Goal: Task Accomplishment & Management: Use online tool/utility

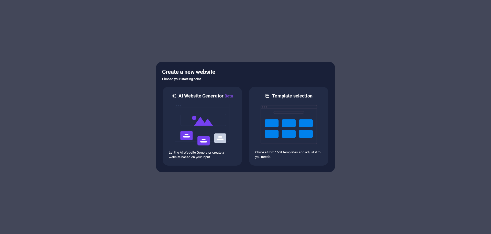
click at [244, 126] on div "AI Website Generator Beta Let the AI Website Generator create a website based o…" at bounding box center [245, 126] width 167 height 80
click at [260, 128] on div at bounding box center [288, 124] width 67 height 51
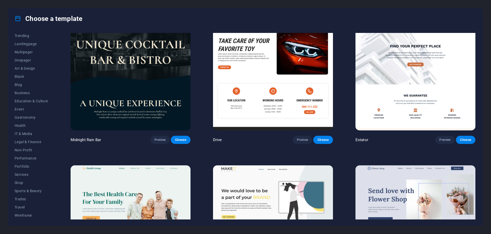
scroll to position [1635, 0]
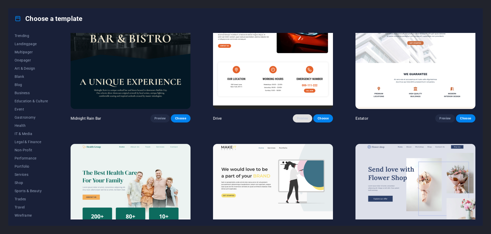
click at [300, 117] on span "Preview" at bounding box center [302, 119] width 11 height 4
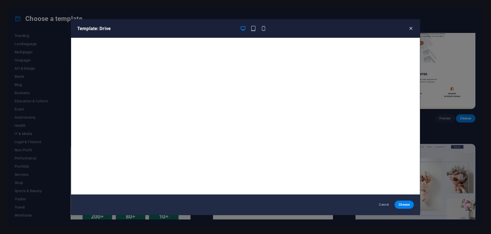
click at [410, 26] on button "button" at bounding box center [410, 29] width 6 height 6
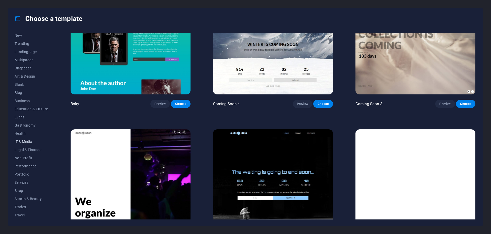
scroll to position [0, 0]
click at [18, 68] on span "Landingpage" at bounding box center [31, 70] width 33 height 4
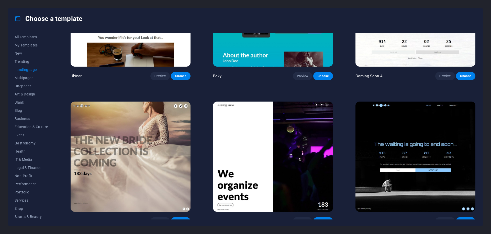
scroll to position [1097, 0]
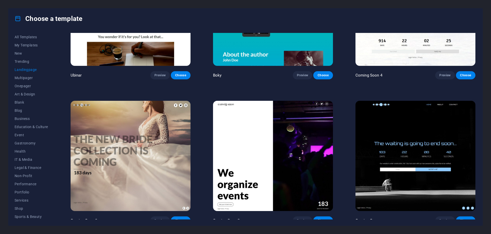
click at [410, 0] on div "Choose a template All Templates My Templates New Trending Landingpage Multipage…" at bounding box center [245, 117] width 491 height 234
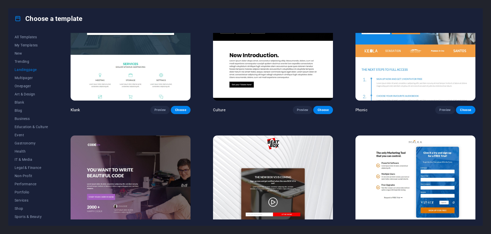
scroll to position [0, 0]
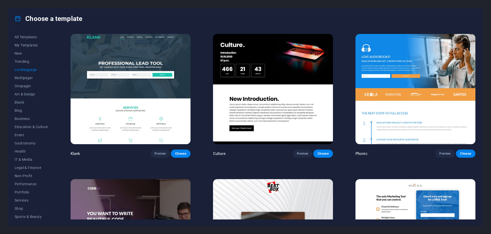
click at [80, 12] on div "Choose a template" at bounding box center [245, 18] width 474 height 20
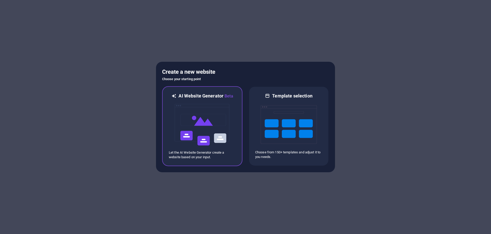
click at [200, 120] on img at bounding box center [202, 124] width 56 height 51
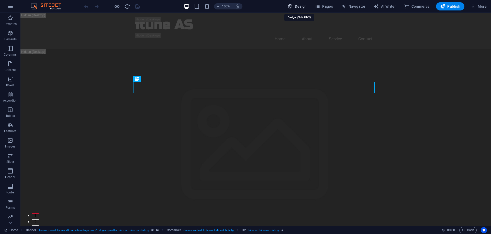
click at [303, 6] on span "Design" at bounding box center [296, 6] width 19 height 5
select select "px"
select select "200"
select select "px"
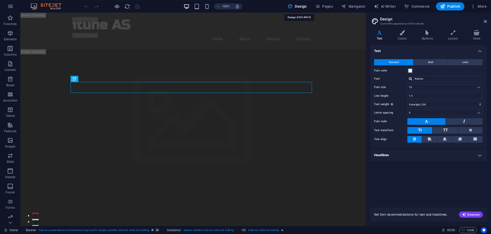
click at [303, 6] on span "Design" at bounding box center [296, 6] width 19 height 5
drag, startPoint x: 484, startPoint y: 21, endPoint x: 463, endPoint y: 0, distance: 30.5
click at [484, 21] on icon at bounding box center [484, 21] width 3 height 4
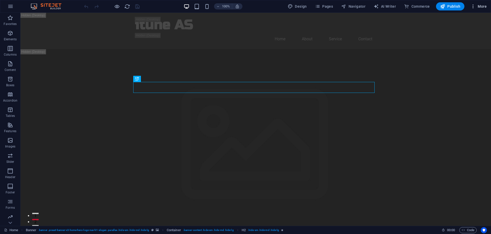
click at [483, 6] on span "More" at bounding box center [478, 6] width 16 height 5
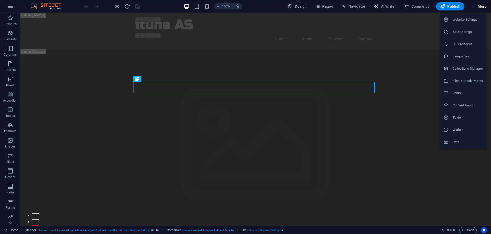
click at [465, 20] on h6 "Website Settings" at bounding box center [467, 20] width 30 height 6
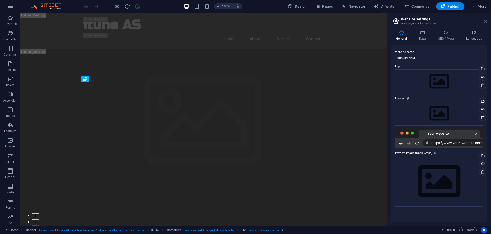
click at [483, 20] on icon at bounding box center [484, 21] width 3 height 4
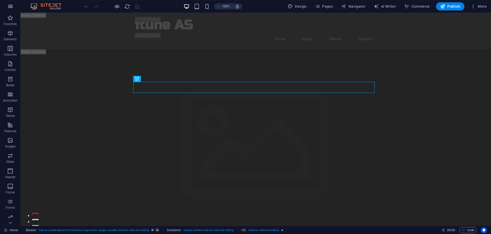
click at [11, 5] on icon "button" at bounding box center [10, 6] width 6 height 6
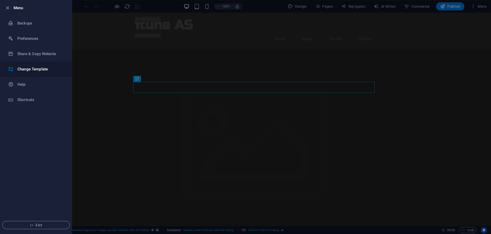
click at [29, 71] on h6 "Change Template" at bounding box center [40, 69] width 47 height 6
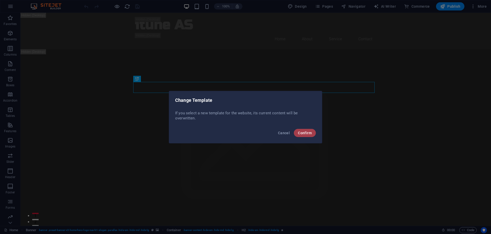
click at [308, 133] on span "Confirm" at bounding box center [305, 133] width 14 height 4
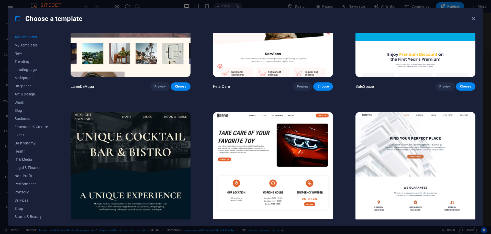
scroll to position [1559, 0]
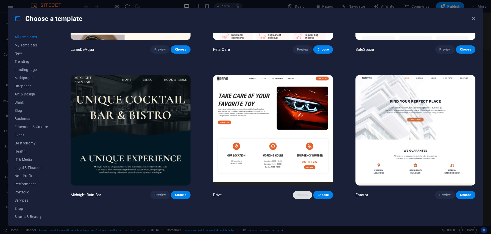
click at [302, 193] on span "Preview" at bounding box center [302, 195] width 11 height 4
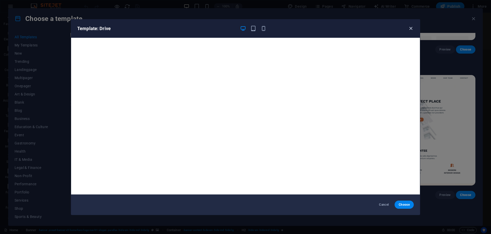
click at [410, 27] on icon "button" at bounding box center [411, 29] width 6 height 6
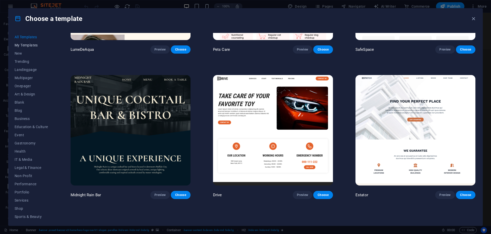
click at [26, 47] on span "My Templates" at bounding box center [31, 45] width 33 height 4
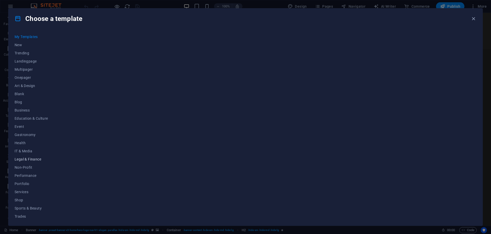
scroll to position [26, 0]
click at [26, 214] on span "Wireframe" at bounding box center [31, 216] width 33 height 4
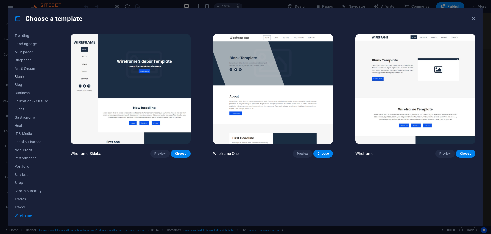
click at [29, 76] on span "Blank" at bounding box center [31, 77] width 33 height 4
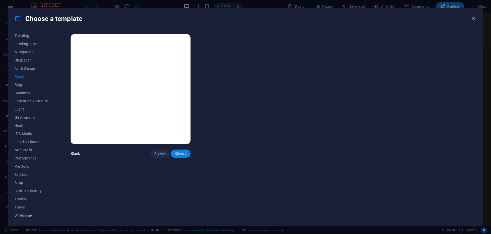
click at [180, 154] on span "Choose" at bounding box center [180, 154] width 11 height 4
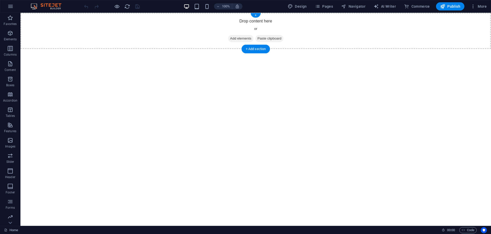
click at [242, 39] on span "Add elements" at bounding box center [240, 38] width 25 height 7
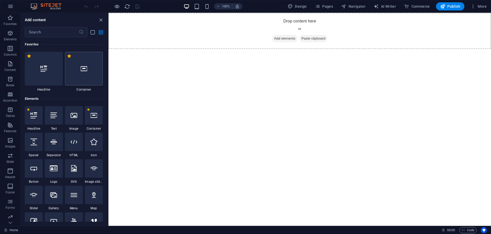
click at [88, 69] on div at bounding box center [84, 69] width 38 height 34
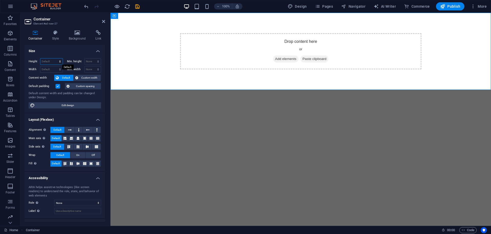
click at [50, 63] on select "Default px rem % vh vw" at bounding box center [51, 62] width 22 height 6
select select "vh"
click at [55, 59] on select "Default px rem % vh vw" at bounding box center [51, 62] width 22 height 6
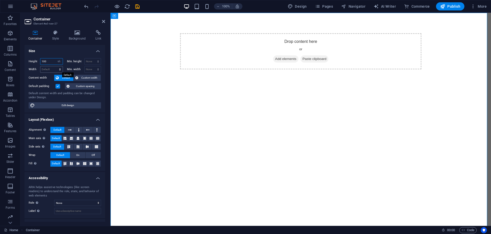
type input "100"
click at [50, 69] on select "Default px rem % em vh vw" at bounding box center [51, 69] width 22 height 6
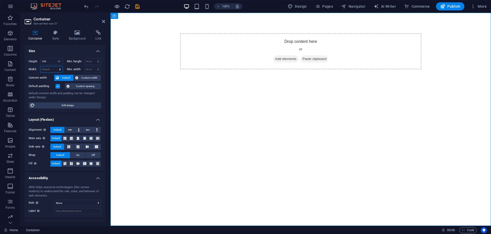
select select "vh"
click at [55, 66] on select "Default px rem % em vh vw" at bounding box center [51, 69] width 22 height 6
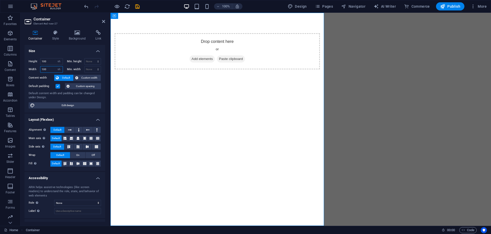
type input "100"
click at [50, 55] on div "Height 100 Default px rem % vh vw Min. height None px rem % vh vw Width 100 Def…" at bounding box center [65, 83] width 80 height 59
click at [281, 121] on div "Drop content here or Add elements Paste clipboard" at bounding box center [216, 119] width 213 height 213
click at [57, 62] on select "Default px rem % vh vw" at bounding box center [58, 62] width 7 height 6
select select "%"
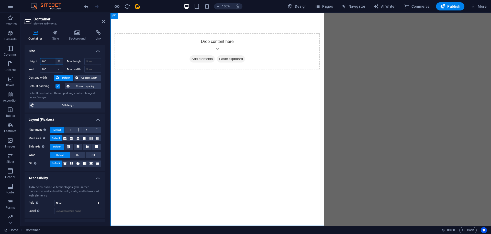
click at [55, 59] on select "Default px rem % vh vw" at bounding box center [58, 62] width 7 height 6
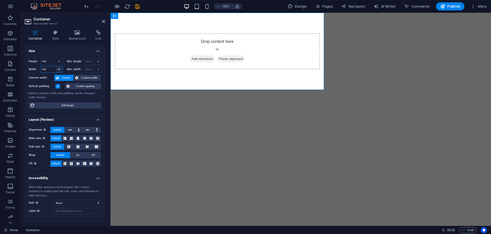
click at [59, 68] on select "Default px rem % em vh vw" at bounding box center [58, 69] width 7 height 6
select select "%"
click at [55, 66] on select "Default px rem % em vh vw" at bounding box center [58, 69] width 7 height 6
type input "100"
click at [51, 54] on div "Height 100 Default px rem % vh vw Min. height None px rem % vh vw Width 100 Def…" at bounding box center [65, 83] width 80 height 59
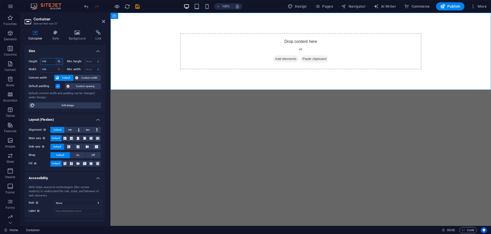
click at [60, 61] on select "Default px rem % vh vw" at bounding box center [58, 62] width 7 height 6
select select "vh"
click at [55, 59] on select "Default px rem % vh vw" at bounding box center [58, 62] width 7 height 6
type input "100"
click at [52, 53] on h4 "Size" at bounding box center [65, 49] width 80 height 9
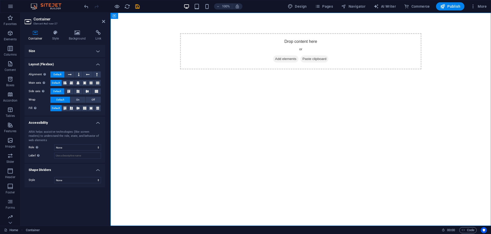
click at [100, 49] on h4 "Size" at bounding box center [65, 51] width 80 height 12
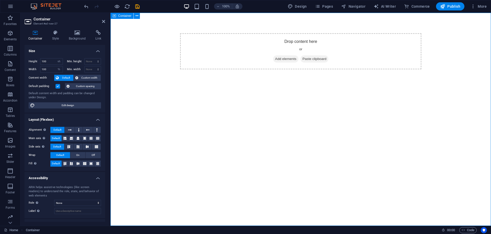
click at [281, 92] on div "Drop content here or Add elements Paste clipboard" at bounding box center [300, 119] width 380 height 213
click at [286, 61] on span "Add elements" at bounding box center [285, 58] width 25 height 7
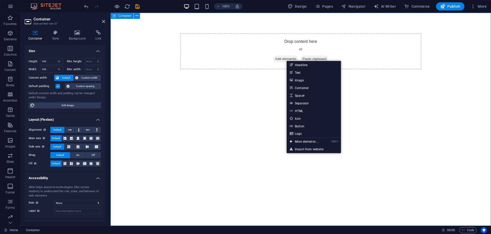
click at [279, 60] on span "Add elements" at bounding box center [285, 58] width 25 height 7
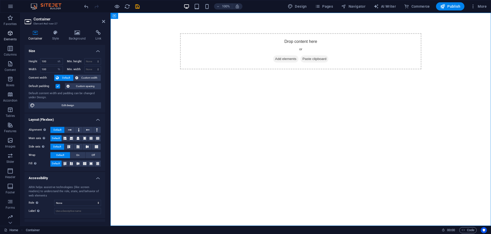
click at [7, 30] on button "Elements" at bounding box center [10, 35] width 20 height 15
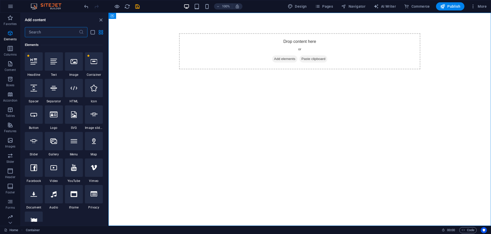
scroll to position [54, 0]
click at [55, 30] on input "text" at bounding box center [52, 32] width 54 height 10
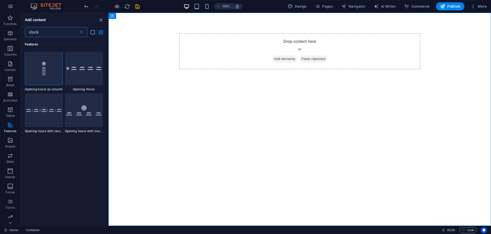
scroll to position [0, 0]
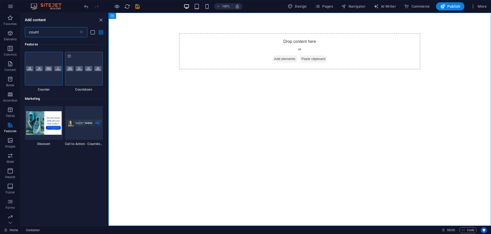
type input "count"
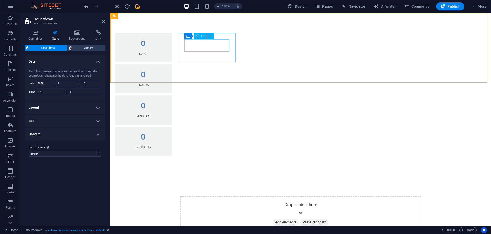
click at [166, 46] on div "0" at bounding box center [143, 43] width 45 height 8
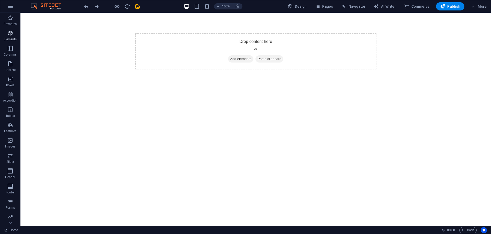
click at [12, 38] on p "Elements" at bounding box center [10, 39] width 13 height 4
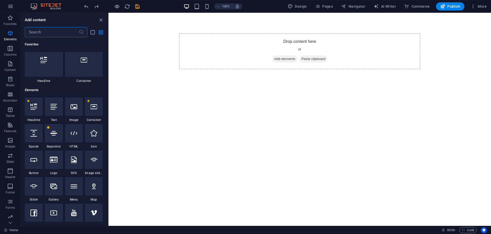
scroll to position [3, 0]
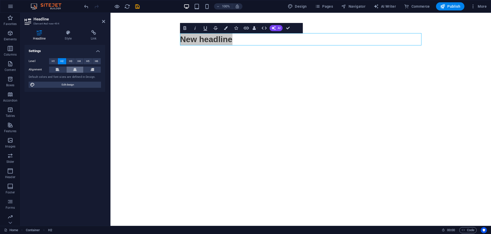
click at [73, 69] on icon at bounding box center [75, 70] width 4 height 6
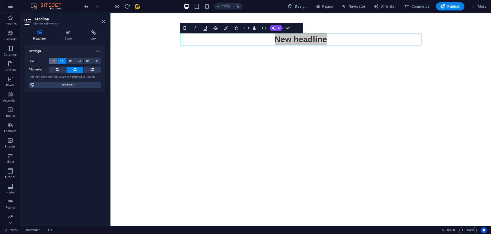
click at [51, 59] on button "H1" at bounding box center [53, 61] width 8 height 6
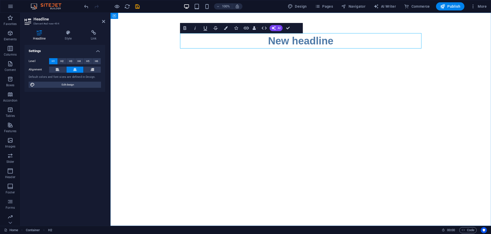
click at [291, 44] on h1 "New headline" at bounding box center [300, 40] width 241 height 15
click at [11, 34] on icon "button" at bounding box center [10, 33] width 6 height 6
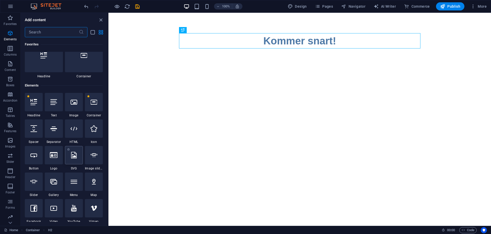
scroll to position [0, 0]
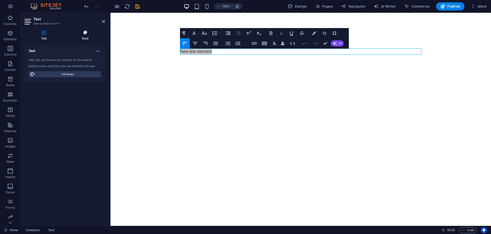
click at [92, 38] on h4 "Style" at bounding box center [85, 35] width 40 height 11
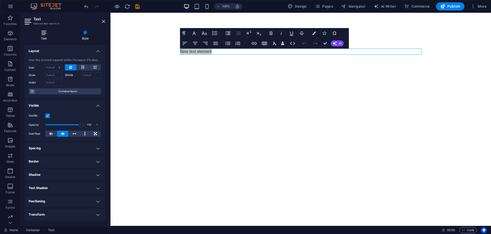
click at [35, 39] on h4 "Text" at bounding box center [45, 35] width 41 height 11
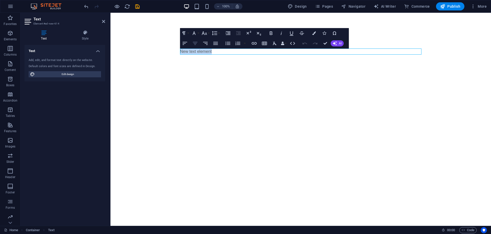
click at [197, 41] on icon "button" at bounding box center [195, 43] width 6 height 6
click at [305, 51] on p "New text element" at bounding box center [300, 52] width 241 height 6
click at [193, 41] on icon "button" at bounding box center [195, 43] width 6 height 6
click at [303, 51] on p "Vi jobber med" at bounding box center [300, 52] width 241 height 6
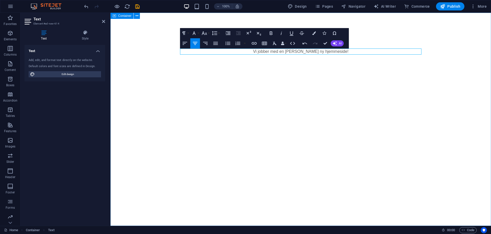
click at [344, 64] on div "Kommer snart! Vi jobber med en helt ny hjemmeside!" at bounding box center [300, 119] width 380 height 213
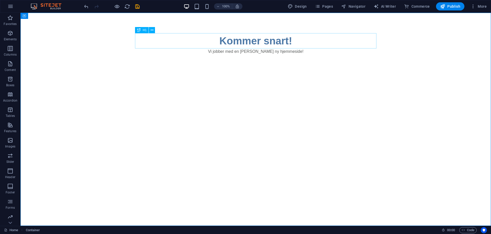
click at [372, 37] on div "Kommer snart!" at bounding box center [255, 40] width 241 height 15
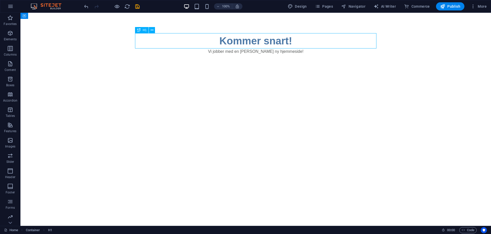
click at [300, 39] on div "Kommer snart!" at bounding box center [255, 40] width 241 height 15
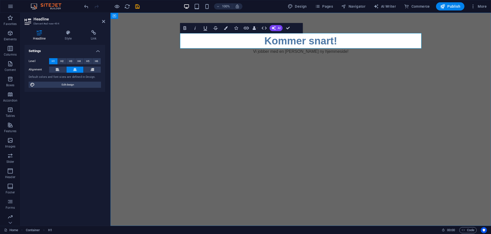
click at [347, 42] on h1 "Kommer snart!" at bounding box center [300, 40] width 241 height 15
click at [346, 56] on div "Kommer snart Vi jobber med en helt ny hjemmeside!" at bounding box center [300, 119] width 380 height 213
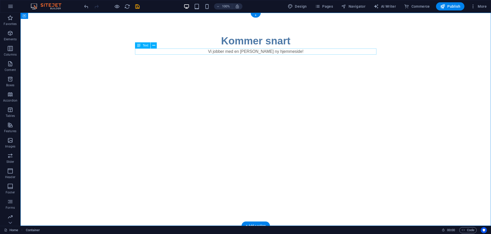
click at [296, 52] on div "Vi jobber med en [PERSON_NAME] ny hjemmeside!" at bounding box center [255, 52] width 241 height 6
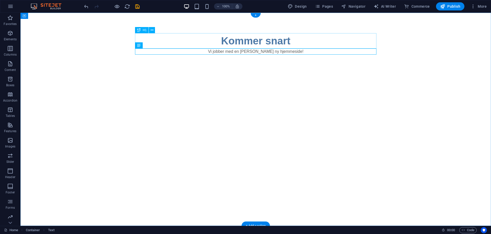
click at [281, 39] on div "Kommer snart" at bounding box center [255, 40] width 241 height 15
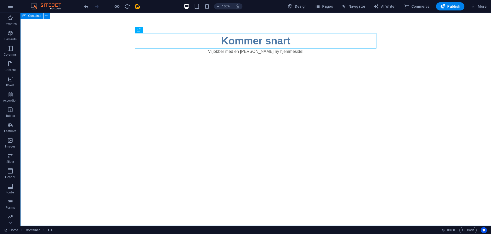
click at [32, 17] on span "Container" at bounding box center [34, 15] width 13 height 3
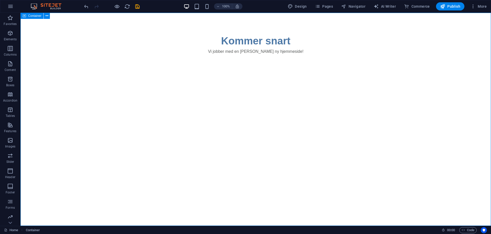
click at [33, 17] on span "Container" at bounding box center [34, 15] width 13 height 3
select select "vh"
select select "%"
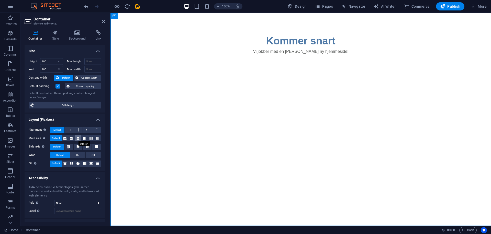
click at [78, 137] on icon at bounding box center [77, 138] width 3 height 6
click at [77, 164] on icon at bounding box center [78, 163] width 6 height 3
click at [298, 49] on div "Kommer snart" at bounding box center [300, 40] width 241 height 15
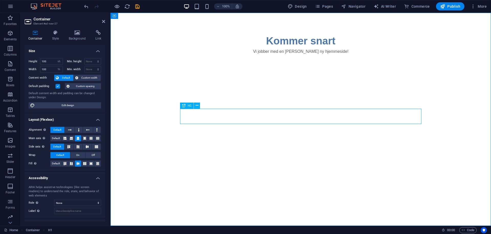
click at [298, 49] on div "Kommer snart" at bounding box center [300, 40] width 241 height 15
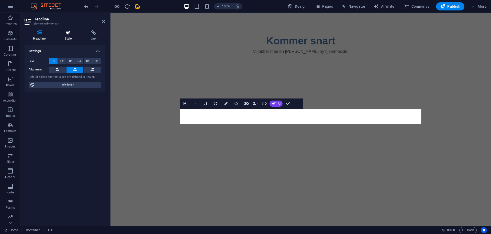
click at [64, 35] on icon at bounding box center [68, 32] width 24 height 5
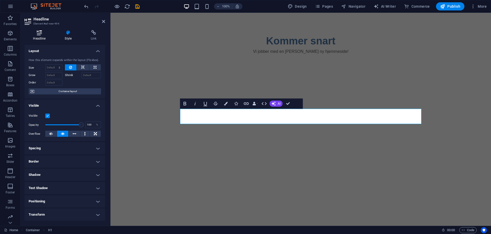
click at [38, 39] on h4 "Headline" at bounding box center [41, 35] width 32 height 11
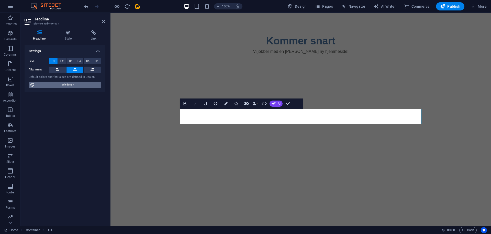
drag, startPoint x: 66, startPoint y: 86, endPoint x: 253, endPoint y: 59, distance: 188.7
click at [66, 86] on span "Edit design" at bounding box center [67, 85] width 63 height 6
select select "px"
select select "400"
select select "px"
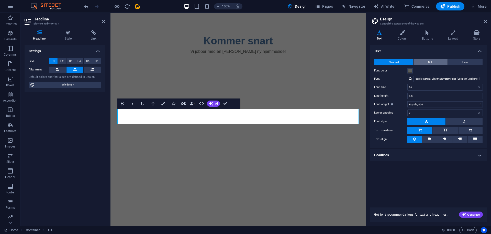
click at [431, 62] on span "Bold" at bounding box center [430, 62] width 5 height 6
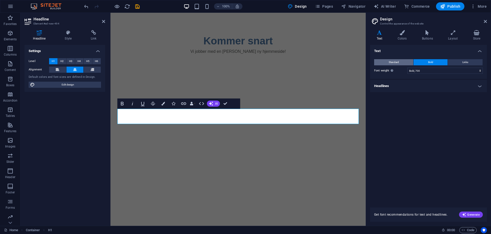
click at [395, 62] on span "Standard" at bounding box center [393, 62] width 10 height 6
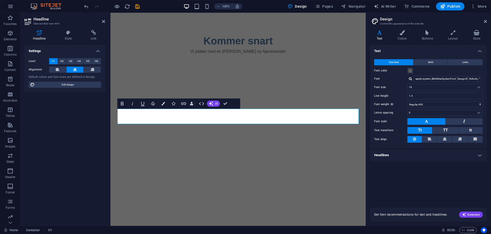
click at [449, 156] on h4 "Headlines" at bounding box center [428, 155] width 117 height 12
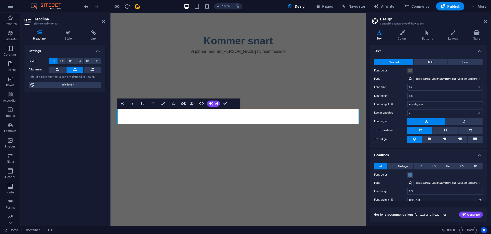
click at [450, 155] on h4 "Headlines" at bounding box center [428, 153] width 117 height 9
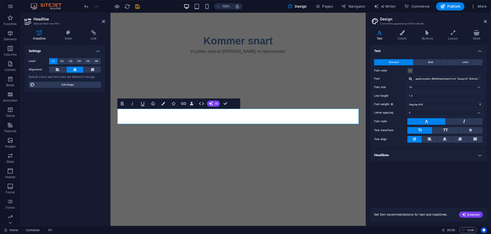
click at [409, 79] on div at bounding box center [410, 78] width 3 height 3
click at [439, 80] on input "-apple-system, BlinkMaxSystemFont, "Seoge UI", Roboto, "Helvetica Neue", Arial,…" at bounding box center [447, 79] width 68 height 6
click at [446, 79] on input "-apple-system, BlinkMaxSystemFont, "Seoge UI", Roboto, "Helvetica Neue", Arial,…" at bounding box center [447, 79] width 68 height 6
drag, startPoint x: 451, startPoint y: 80, endPoint x: 389, endPoint y: 79, distance: 61.6
click at [389, 79] on div "Font -apple-system, BlinkMaxSystemFont, "Seoge UI", Roboto, "Helvetica Neue", A…" at bounding box center [428, 79] width 109 height 6
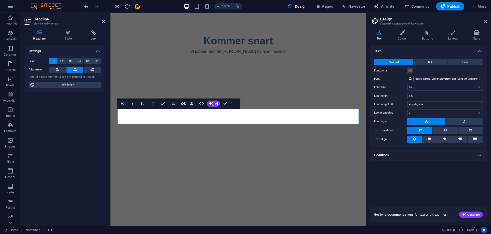
click at [435, 79] on input "-apple-system, BlinkMaxSystemFont, "Seoge UI", Roboto, "Helvetica Neue", Arial,…" at bounding box center [447, 79] width 68 height 6
click at [410, 78] on div at bounding box center [410, 78] width 3 height 3
click at [435, 86] on div "Manage fonts →" at bounding box center [447, 85] width 67 height 5
select select "popularity"
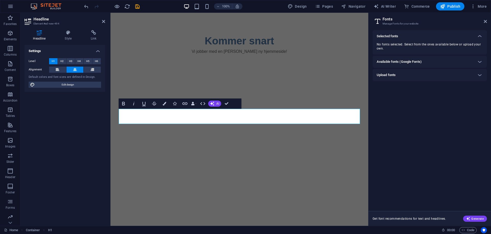
click at [447, 57] on div "Available fonts (Google Fonts)" at bounding box center [429, 62] width 114 height 12
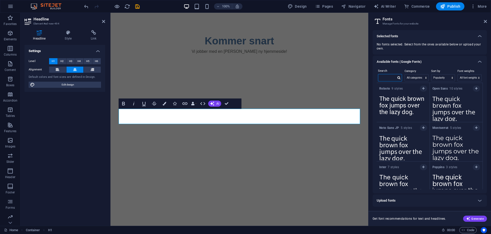
click at [389, 77] on input "text" at bounding box center [387, 77] width 18 height 7
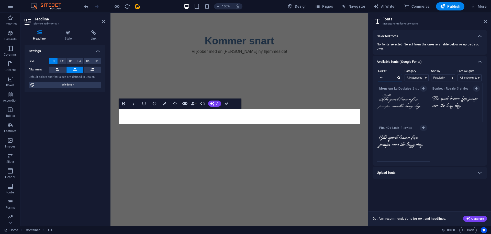
type input "e"
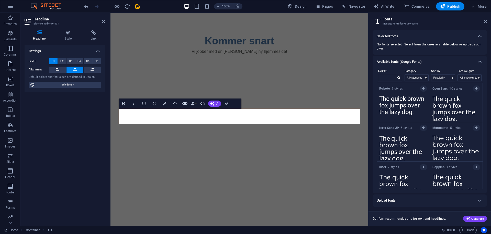
click at [462, 22] on h3 "Manage Fonts for your website" at bounding box center [429, 23] width 94 height 5
click at [485, 21] on icon at bounding box center [484, 21] width 3 height 4
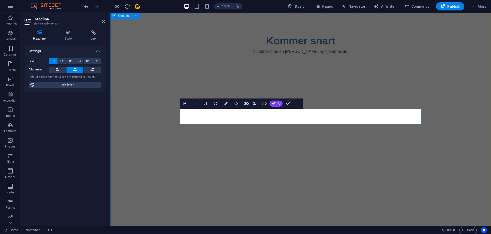
click at [324, 29] on div "Kommer snart Vi jobber med en helt ny hjemmeside!" at bounding box center [300, 119] width 380 height 213
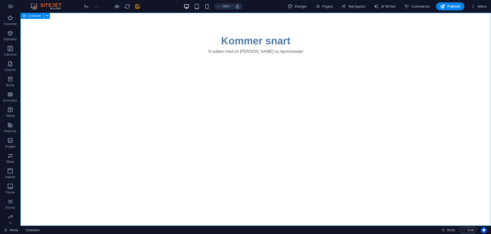
click at [125, 24] on div "Kommer snart Vi jobber med en helt ny hjemmeside!" at bounding box center [255, 119] width 470 height 213
select select "vh"
select select "%"
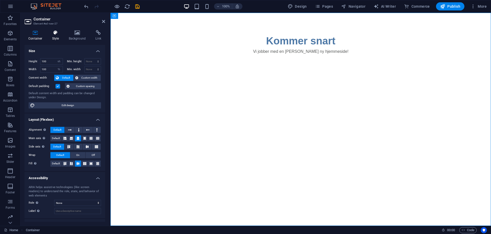
click at [54, 34] on icon at bounding box center [55, 32] width 15 height 5
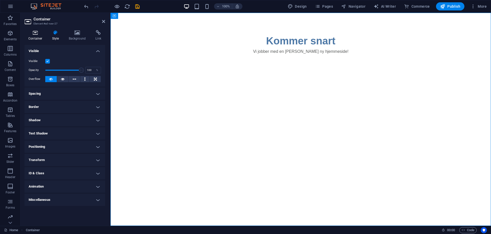
click at [38, 33] on icon at bounding box center [36, 32] width 22 height 5
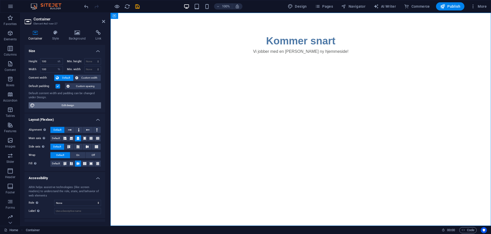
click at [59, 104] on span "Edit design" at bounding box center [67, 105] width 63 height 6
select select "rem"
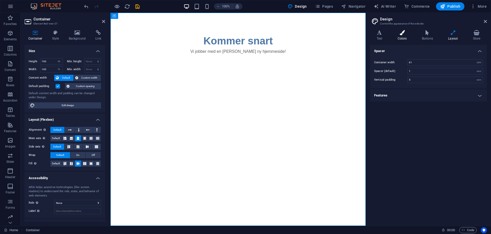
click at [400, 34] on icon at bounding box center [402, 32] width 22 height 5
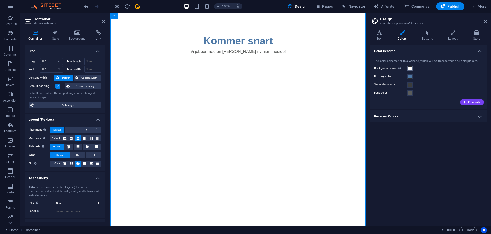
click at [410, 68] on span at bounding box center [410, 68] width 4 height 4
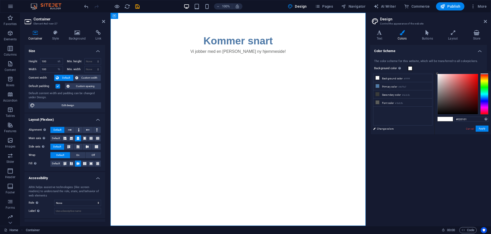
type input "#000000"
drag, startPoint x: 450, startPoint y: 98, endPoint x: 431, endPoint y: 125, distance: 33.1
click at [431, 125] on div "less Background color #ffffff Primary color #4e79a7 Secondary color #3a3c3b Fon…" at bounding box center [430, 102] width 120 height 63
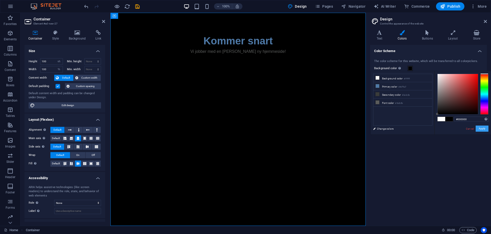
click at [483, 129] on button "Apply" at bounding box center [481, 129] width 13 height 6
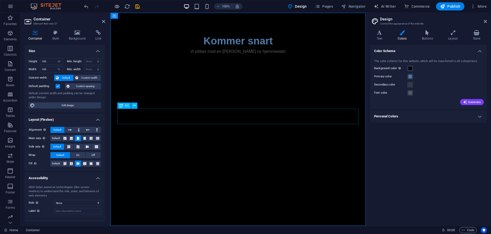
click at [254, 49] on div "Kommer snart" at bounding box center [237, 40] width 241 height 15
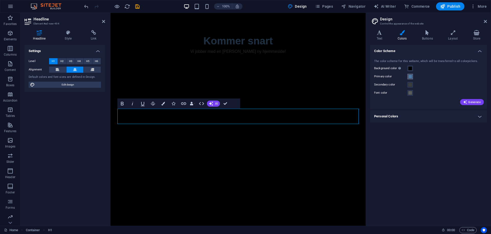
click at [410, 77] on span at bounding box center [410, 77] width 4 height 4
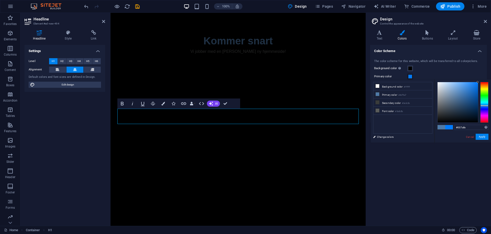
drag, startPoint x: 461, startPoint y: 94, endPoint x: 481, endPoint y: 82, distance: 22.6
click at [481, 82] on div at bounding box center [462, 102] width 51 height 41
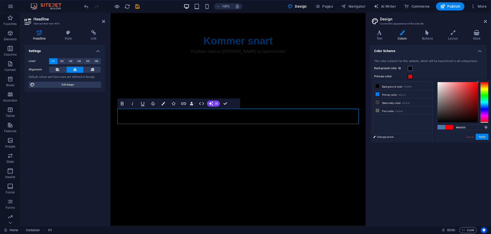
drag, startPoint x: 486, startPoint y: 99, endPoint x: 484, endPoint y: 123, distance: 23.8
click at [484, 123] on div at bounding box center [484, 102] width 8 height 41
click at [412, 179] on div "Color Scheme The color scheme for this website, which will be transferred to al…" at bounding box center [428, 133] width 117 height 177
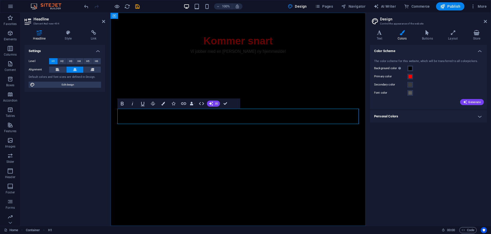
click at [265, 49] on h1 "Kommer snart" at bounding box center [237, 40] width 241 height 15
click at [283, 49] on h1 "Kommer snart" at bounding box center [237, 40] width 241 height 15
click at [263, 49] on h1 "Kommer snart" at bounding box center [237, 40] width 241 height 15
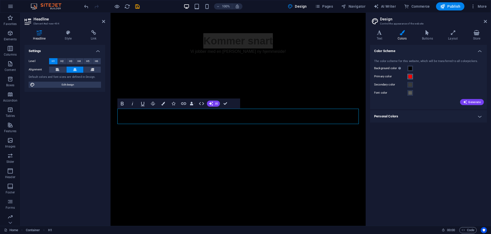
click at [411, 79] on span at bounding box center [410, 77] width 4 height 4
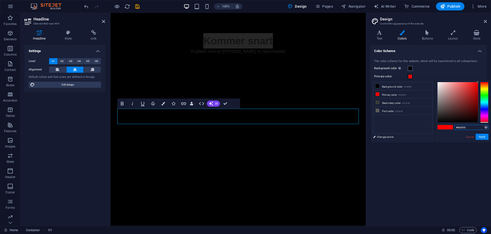
drag, startPoint x: 468, startPoint y: 127, endPoint x: 457, endPoint y: 128, distance: 11.0
click at [457, 128] on input "#fe0000" at bounding box center [471, 127] width 34 height 5
paste input "A8272D"
type input "#a8272d"
click at [482, 138] on button "Apply" at bounding box center [481, 137] width 13 height 6
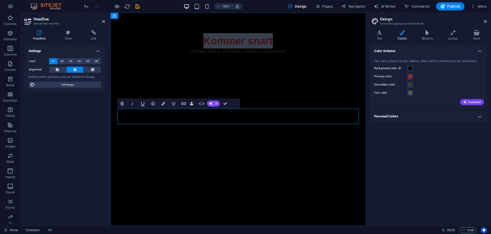
click at [259, 49] on h1 "Kommer snart" at bounding box center [237, 40] width 241 height 15
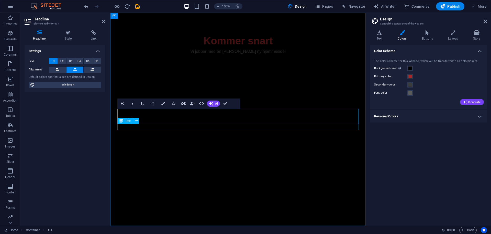
click at [255, 55] on div "Vi jobber med en [PERSON_NAME] ny hjemmeside!" at bounding box center [237, 52] width 241 height 6
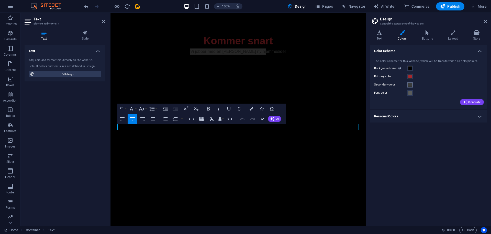
click at [410, 85] on span at bounding box center [410, 85] width 4 height 4
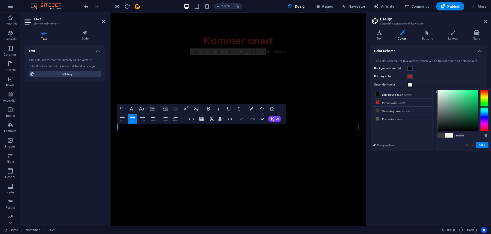
type input "#ffffff"
drag, startPoint x: 440, startPoint y: 116, endPoint x: 422, endPoint y: 83, distance: 37.5
click at [422, 83] on body "itune AS Home Favorites Elements Columns Content Boxes Accordion Tables Feature…" at bounding box center [245, 117] width 491 height 234
click at [484, 145] on button "Apply" at bounding box center [481, 145] width 13 height 6
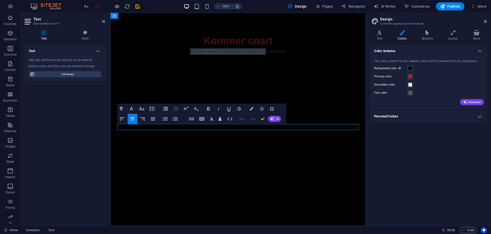
click at [291, 55] on p "Vi jobber med en [PERSON_NAME] ny hjemmeside!" at bounding box center [237, 52] width 241 height 6
click at [313, 49] on div "Kommer snart" at bounding box center [237, 40] width 241 height 15
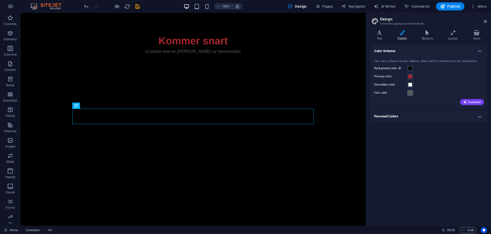
click at [410, 96] on button "Font color" at bounding box center [410, 93] width 6 height 6
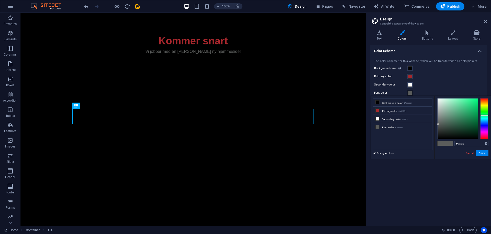
type input "#ffffff"
drag, startPoint x: 445, startPoint y: 113, endPoint x: 424, endPoint y: 88, distance: 32.4
click at [424, 88] on body "itune AS Home Favorites Elements Columns Content Boxes Accordion Tables Feature…" at bounding box center [245, 117] width 491 height 234
click at [486, 153] on button "Apply" at bounding box center [481, 153] width 13 height 6
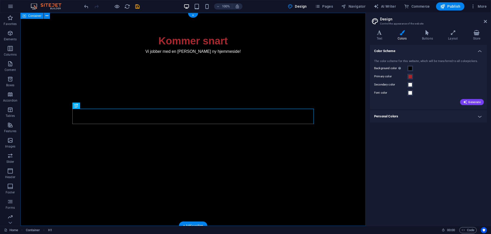
click at [272, 163] on div "Kommer snart Vi jobber med en helt ny hjemmeside!" at bounding box center [192, 119] width 345 height 213
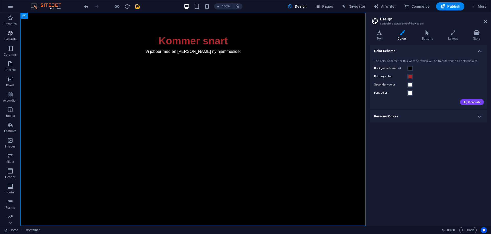
click at [12, 35] on icon "button" at bounding box center [10, 33] width 6 height 6
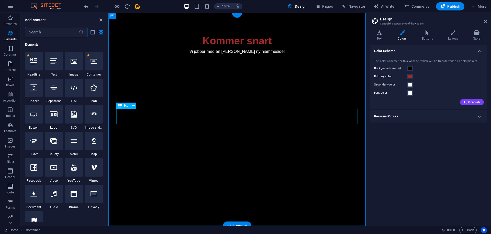
scroll to position [54, 0]
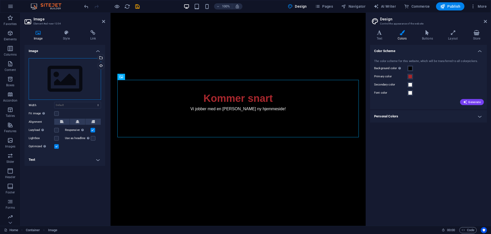
click at [55, 77] on div "Drag files here, click to choose files or select files from Files or our free s…" at bounding box center [65, 79] width 72 height 42
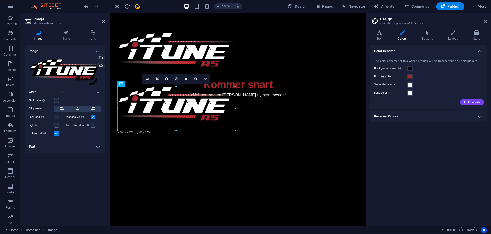
drag, startPoint x: 359, startPoint y: 154, endPoint x: 185, endPoint y: 105, distance: 180.7
type input "466"
select select "px"
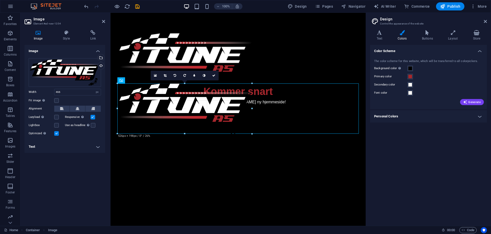
drag, startPoint x: 238, startPoint y: 132, endPoint x: 241, endPoint y: 137, distance: 6.4
type input "525"
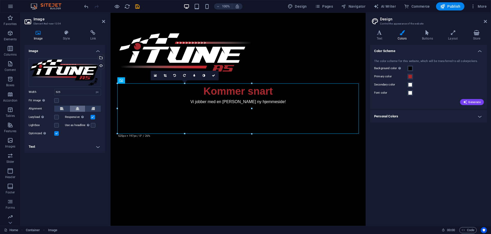
click at [75, 106] on button at bounding box center [77, 109] width 15 height 6
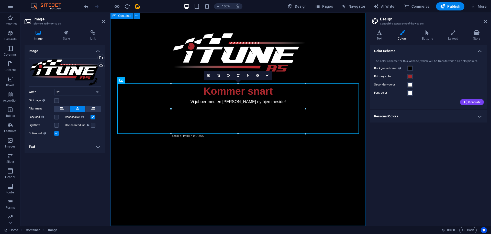
click at [197, 184] on div "Kommer snart Vi jobber med en helt ny hjemmeside!" at bounding box center [237, 119] width 255 height 213
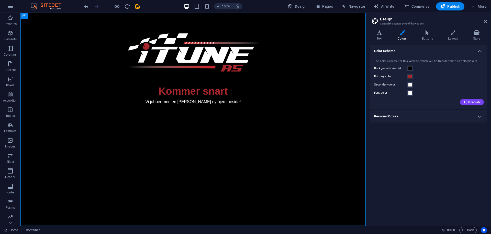
click at [420, 173] on div "Color Scheme The color scheme for this website, which will be transferred to al…" at bounding box center [428, 133] width 117 height 177
click at [135, 6] on icon "save" at bounding box center [137, 7] width 6 height 6
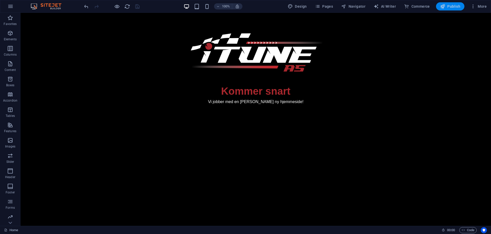
click at [451, 6] on span "Publish" at bounding box center [450, 6] width 20 height 5
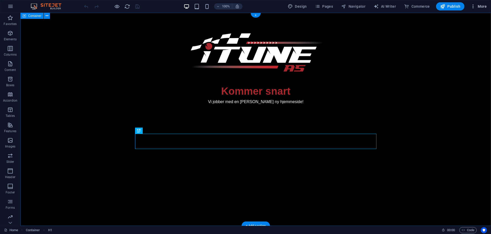
click at [475, 10] on button "More" at bounding box center [478, 6] width 20 height 8
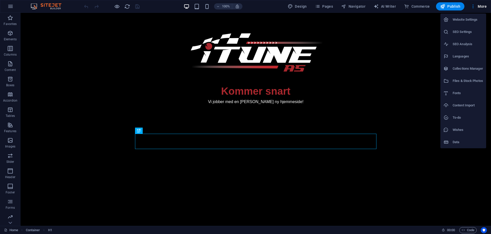
click at [466, 22] on h6 "Website Settings" at bounding box center [467, 20] width 30 height 6
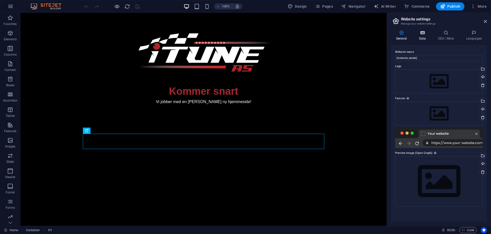
click at [425, 37] on h4 "Data" at bounding box center [423, 35] width 19 height 11
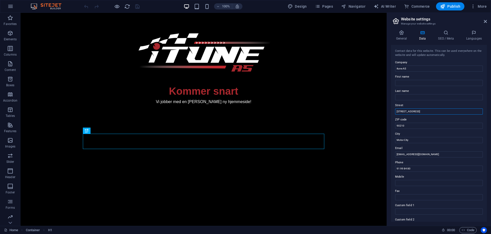
drag, startPoint x: 444, startPoint y: 123, endPoint x: 358, endPoint y: 111, distance: 86.7
click at [420, 104] on label "Street" at bounding box center [439, 105] width 88 height 6
click at [420, 109] on input "Street" at bounding box center [439, 112] width 88 height 6
click at [422, 168] on input "91 99 84 80" at bounding box center [439, 169] width 88 height 6
drag, startPoint x: 413, startPoint y: 140, endPoint x: 393, endPoint y: 139, distance: 19.4
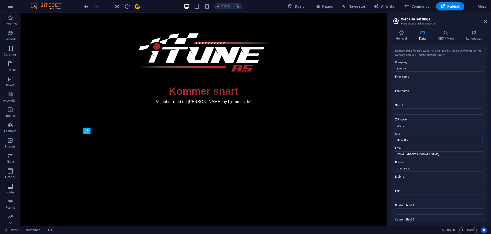
click at [393, 139] on div "Contact data for this website. This can be used everywhere on the website and w…" at bounding box center [439, 133] width 96 height 177
drag, startPoint x: 412, startPoint y: 124, endPoint x: 390, endPoint y: 125, distance: 22.3
click at [390, 125] on div "General Data SEO / Meta Languages Website name [DOMAIN_NAME] Logo Drag files he…" at bounding box center [439, 126] width 104 height 200
click at [418, 119] on label "ZIP code" at bounding box center [439, 120] width 88 height 6
click at [418, 123] on input "ZIP code" at bounding box center [439, 126] width 88 height 6
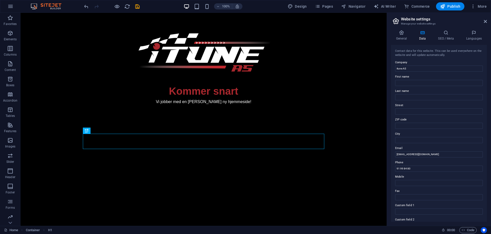
click at [423, 164] on label "Phone" at bounding box center [439, 163] width 88 height 6
click at [423, 166] on input "91 99 84 80" at bounding box center [439, 169] width 88 height 6
click at [425, 160] on label "Phone" at bounding box center [439, 163] width 88 height 6
click at [425, 166] on input "91 99 84 80" at bounding box center [439, 169] width 88 height 6
click at [425, 159] on div "Contact data for this website. This can be used everywhere on the website and w…" at bounding box center [439, 133] width 96 height 177
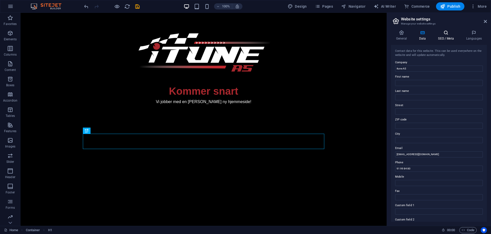
click at [446, 37] on h4 "SEO / Meta" at bounding box center [447, 35] width 28 height 11
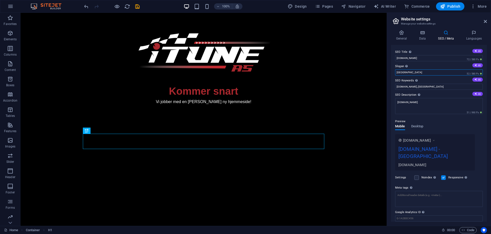
drag, startPoint x: 409, startPoint y: 73, endPoint x: 393, endPoint y: 73, distance: 16.1
click at [393, 73] on div "SEO Title The title of your website - make it something that stands out in sear…" at bounding box center [439, 133] width 96 height 177
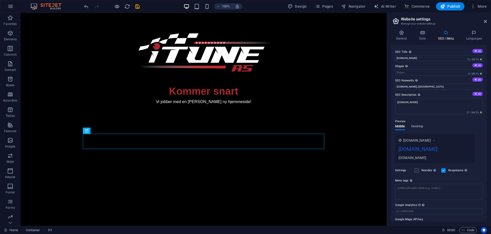
click at [419, 64] on label "Slogan The slogan of your website. AI" at bounding box center [439, 66] width 88 height 6
click at [419, 70] on input "Slogan The slogan of your website. AI" at bounding box center [439, 73] width 88 height 6
click at [421, 67] on label "Slogan The slogan of your website. AI" at bounding box center [439, 66] width 88 height 6
click at [421, 70] on input "Slogan The slogan of your website. AI" at bounding box center [439, 73] width 88 height 6
drag, startPoint x: 421, startPoint y: 87, endPoint x: 407, endPoint y: 88, distance: 14.1
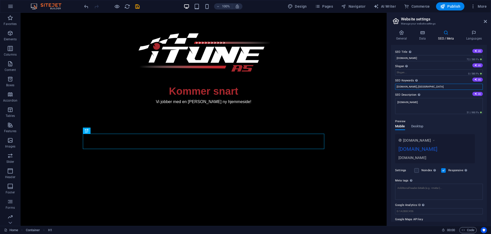
click at [407, 88] on input "[DOMAIN_NAME], [GEOGRAPHIC_DATA]" at bounding box center [439, 87] width 88 height 6
type input "[DOMAIN_NAME]"
click at [425, 79] on label "SEO Keywords Comma-separated list of keywords representing your website. AI" at bounding box center [439, 81] width 88 height 6
click at [425, 84] on input "[DOMAIN_NAME]" at bounding box center [439, 87] width 88 height 6
click at [431, 92] on label "SEO Description Describe the contents of your website - this is crucial for sea…" at bounding box center [439, 95] width 88 height 6
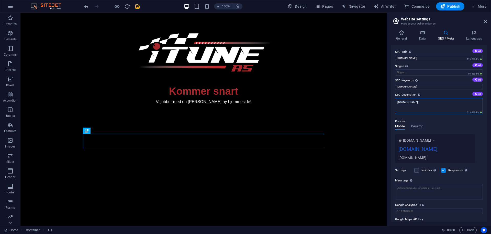
click at [431, 98] on textarea "[DOMAIN_NAME]" at bounding box center [439, 106] width 88 height 16
drag, startPoint x: 434, startPoint y: 72, endPoint x: 383, endPoint y: 59, distance: 52.2
type input "iTune AS"
click at [428, 66] on label "Slogan The slogan of your website. AI" at bounding box center [439, 66] width 88 height 6
click at [428, 70] on input "Slogan The slogan of your website. AI" at bounding box center [439, 73] width 88 height 6
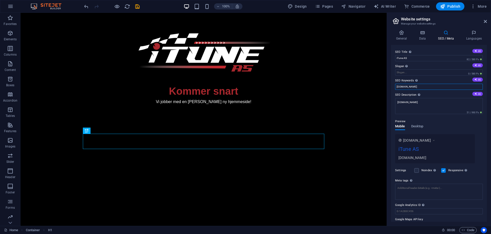
click at [423, 87] on input "[DOMAIN_NAME]" at bounding box center [439, 87] width 88 height 6
type input "[DOMAIN_NAME], tuning, optituning, tuningservice"
click at [437, 96] on label "SEO Description Describe the contents of your website - this is crucial for sea…" at bounding box center [439, 95] width 88 height 6
click at [437, 98] on textarea "[DOMAIN_NAME]" at bounding box center [439, 106] width 88 height 16
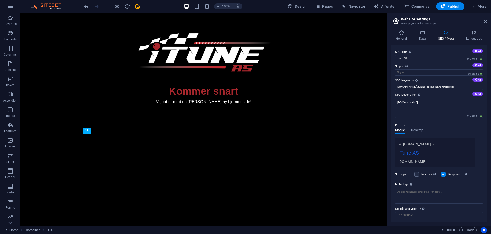
click at [439, 93] on label "SEO Description Describe the contents of your website - this is crucial for sea…" at bounding box center [439, 95] width 88 height 6
click at [439, 98] on textarea "[DOMAIN_NAME]" at bounding box center [439, 108] width 88 height 20
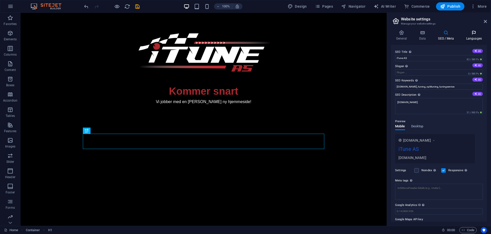
click at [485, 34] on icon at bounding box center [474, 32] width 26 height 5
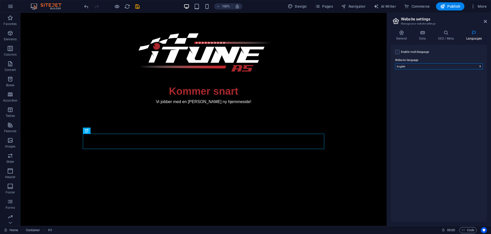
click at [417, 66] on select "Abkhazian Afar Afrikaans Akan Albanian Amharic Arabic Aragonese Armenian Assame…" at bounding box center [439, 66] width 88 height 6
select select "116"
click at [395, 63] on select "Abkhazian Afar Afrikaans Akan Albanian Amharic Arabic Aragonese Armenian Assame…" at bounding box center [439, 66] width 88 height 6
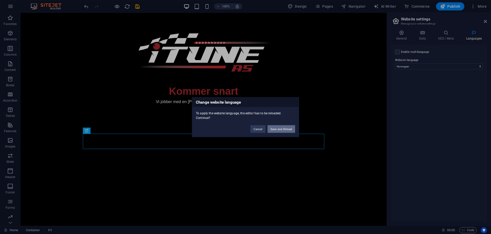
click at [284, 127] on button "Save and Reload" at bounding box center [281, 129] width 28 height 8
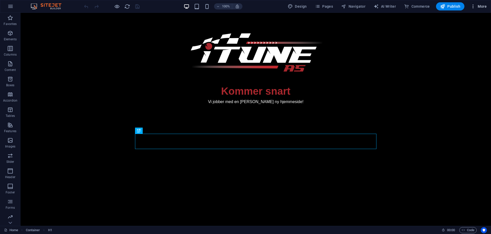
click at [476, 6] on span "More" at bounding box center [478, 6] width 16 height 5
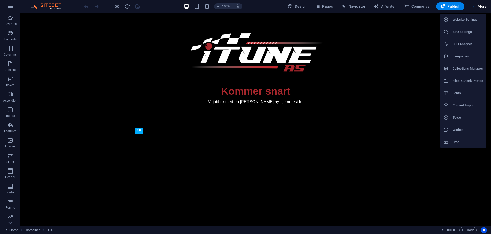
click at [465, 22] on h6 "Website Settings" at bounding box center [467, 20] width 30 height 6
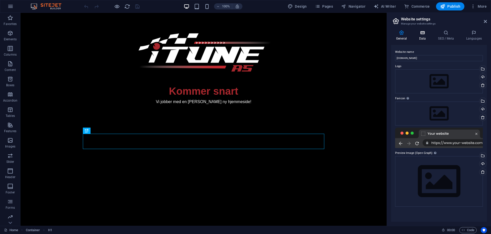
click at [420, 34] on icon at bounding box center [422, 32] width 17 height 5
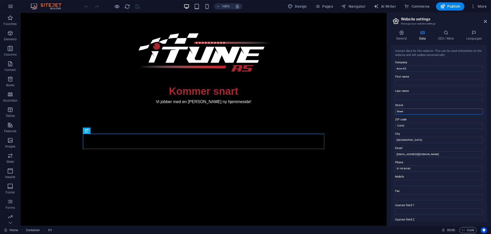
click at [407, 113] on input "Street" at bounding box center [439, 112] width 88 height 6
click at [411, 148] on label "Email" at bounding box center [439, 148] width 88 height 6
click at [411, 152] on input "[EMAIL_ADDRESS][DOMAIN_NAME]" at bounding box center [439, 155] width 88 height 6
click at [409, 141] on input "[GEOGRAPHIC_DATA]" at bounding box center [439, 140] width 88 height 6
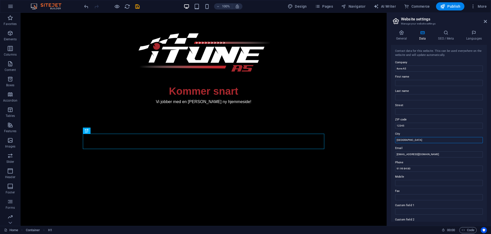
click at [409, 141] on input "[GEOGRAPHIC_DATA]" at bounding box center [439, 140] width 88 height 6
click at [409, 128] on input "12345" at bounding box center [439, 126] width 88 height 6
click at [416, 183] on input "Mobile" at bounding box center [439, 183] width 88 height 6
click at [445, 31] on icon at bounding box center [446, 32] width 26 height 5
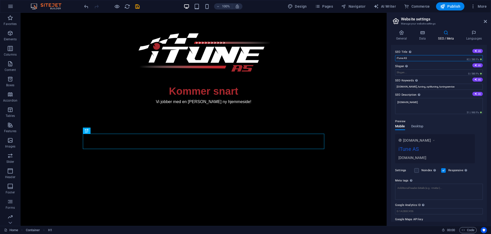
click at [413, 57] on input "iTune AS" at bounding box center [439, 58] width 88 height 6
click at [446, 93] on label "SEO Description Describe the contents of your website - this is crucial for sea…" at bounding box center [439, 95] width 88 height 6
click at [446, 98] on textarea "[DOMAIN_NAME]" at bounding box center [439, 106] width 88 height 16
click at [415, 34] on icon at bounding box center [422, 32] width 17 height 5
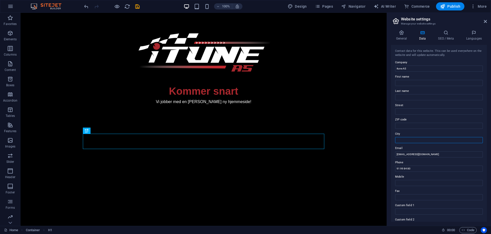
click at [416, 138] on input "City" at bounding box center [439, 140] width 88 height 6
type input "[GEOGRAPHIC_DATA]"
click at [413, 132] on label "City" at bounding box center [439, 134] width 88 height 6
click at [413, 137] on input "[GEOGRAPHIC_DATA]" at bounding box center [439, 140] width 88 height 6
drag, startPoint x: 137, startPoint y: 4, endPoint x: 142, endPoint y: 7, distance: 5.2
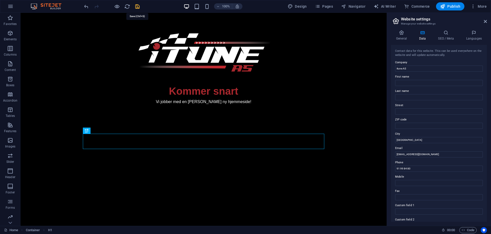
click at [137, 4] on icon "save" at bounding box center [137, 7] width 6 height 6
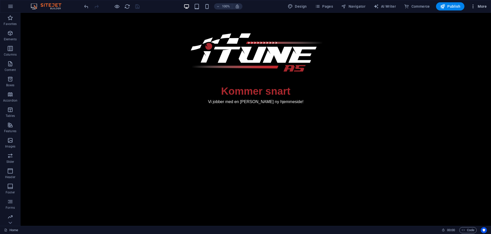
click at [478, 5] on span "More" at bounding box center [478, 6] width 16 height 5
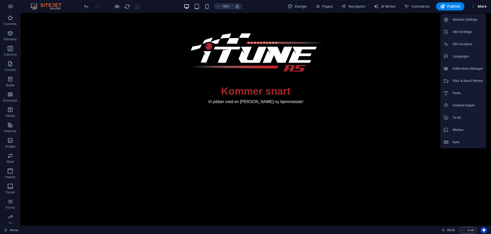
click at [458, 35] on li "SEO Settings" at bounding box center [463, 32] width 46 height 12
select select "116"
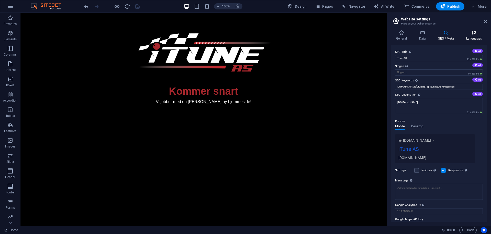
click at [464, 30] on icon at bounding box center [474, 32] width 26 height 5
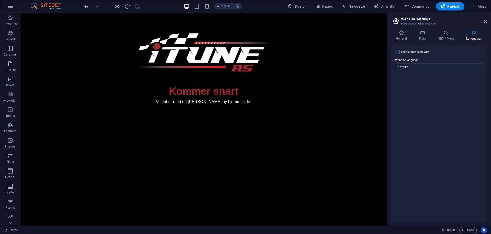
click at [444, 30] on div "General Data SEO / Meta Languages Website name [DOMAIN_NAME] Logo Drag files he…" at bounding box center [439, 126] width 104 height 200
click at [427, 34] on icon at bounding box center [422, 32] width 17 height 5
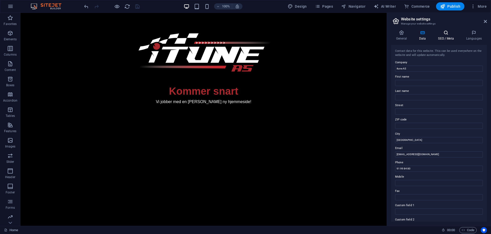
click at [446, 33] on icon at bounding box center [446, 32] width 26 height 5
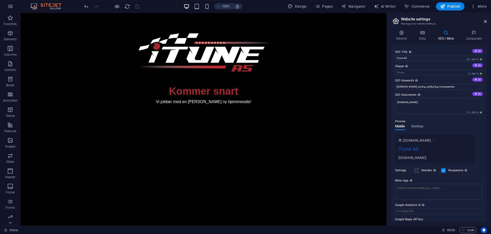
click at [393, 28] on div "General Data SEO / Meta Languages Website name [DOMAIN_NAME] Logo Drag files he…" at bounding box center [439, 126] width 104 height 200
click at [410, 34] on icon at bounding box center [401, 32] width 21 height 5
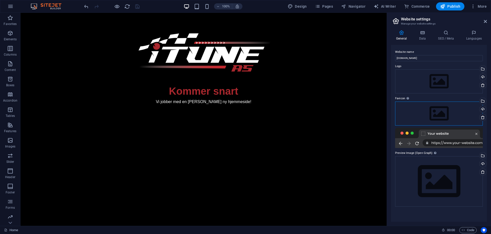
click at [431, 111] on div "Drag files here, click to choose files or select files from Files or our free s…" at bounding box center [439, 114] width 88 height 24
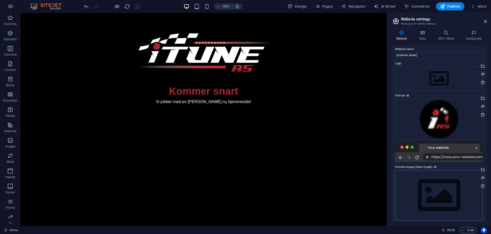
scroll to position [5, 0]
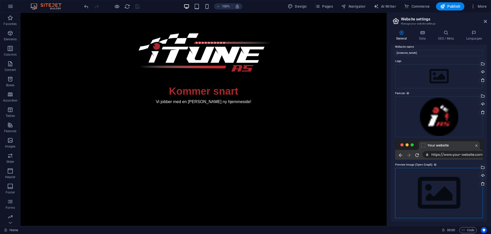
click at [441, 190] on div "Drag files here, click to choose files or select files from Files or our free s…" at bounding box center [439, 193] width 88 height 50
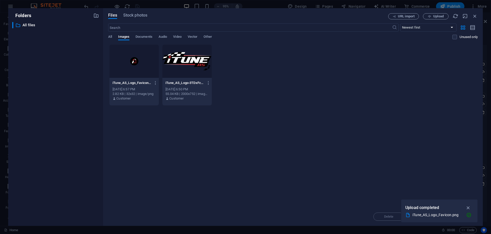
click at [192, 60] on div at bounding box center [186, 61] width 49 height 33
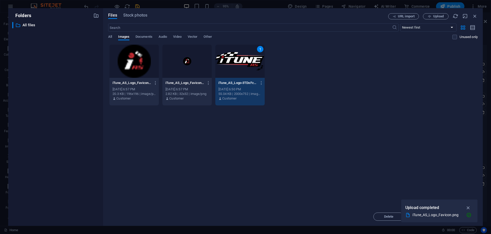
click at [469, 207] on icon "button" at bounding box center [468, 208] width 6 height 6
click at [458, 216] on span "Insert" at bounding box center [462, 216] width 9 height 3
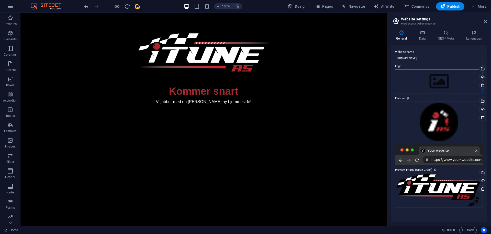
click at [442, 77] on div "Drag files here, click to choose files or select files from Files or our free s…" at bounding box center [439, 82] width 88 height 24
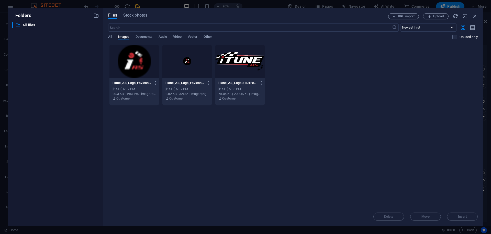
click at [242, 62] on div at bounding box center [239, 61] width 49 height 33
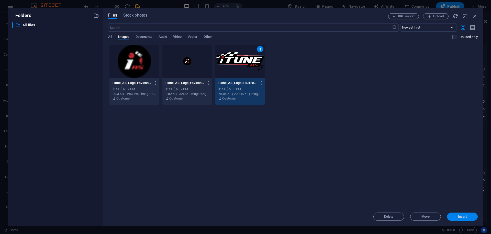
click at [462, 214] on button "Insert" at bounding box center [462, 217] width 31 height 8
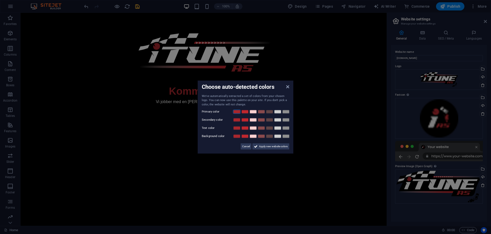
click at [236, 110] on link at bounding box center [237, 112] width 8 height 4
click at [275, 147] on span "Apply new website colors" at bounding box center [273, 147] width 29 height 6
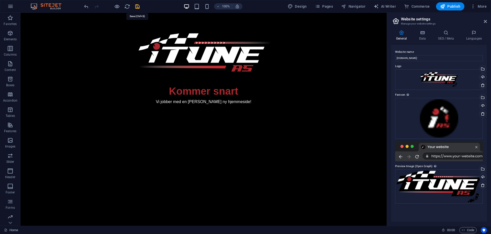
click at [138, 6] on icon "save" at bounding box center [137, 7] width 6 height 6
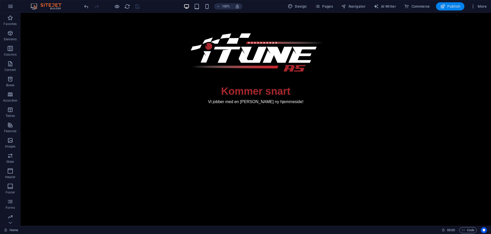
click at [449, 6] on span "Publish" at bounding box center [450, 6] width 20 height 5
click at [453, 5] on span "Publish" at bounding box center [450, 6] width 20 height 5
